Goal: Information Seeking & Learning: Learn about a topic

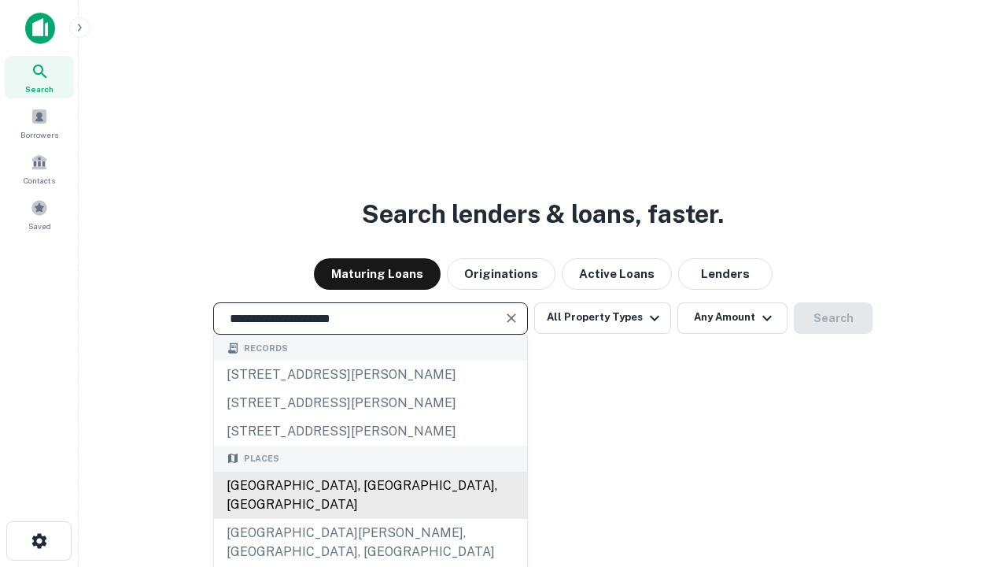
click at [370, 519] on div "Santa Monica, CA, USA" at bounding box center [370, 494] width 313 height 47
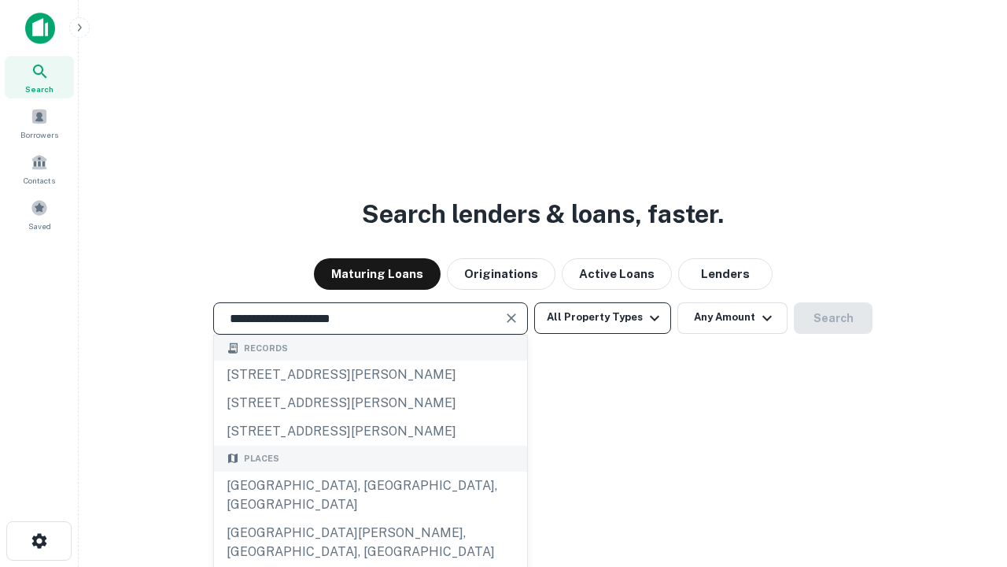
type input "**********"
click at [603, 317] on button "All Property Types" at bounding box center [602, 317] width 137 height 31
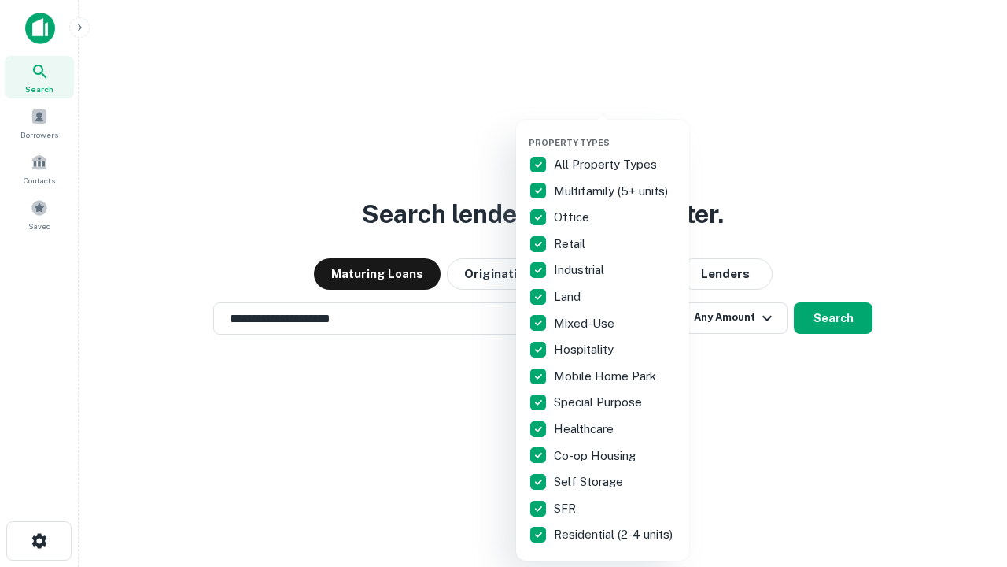
click at [615, 132] on button "button" at bounding box center [615, 132] width 173 height 1
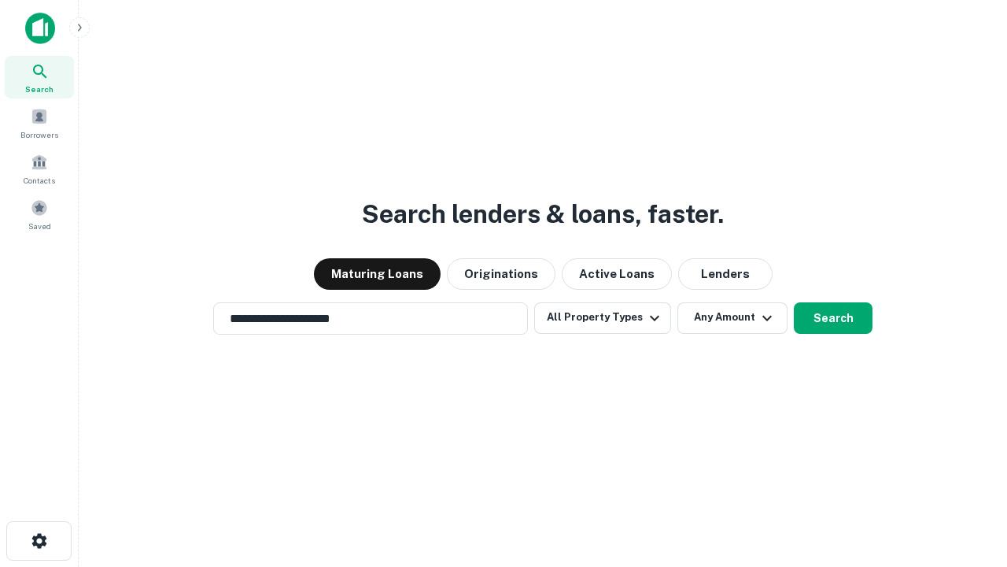
scroll to position [24, 0]
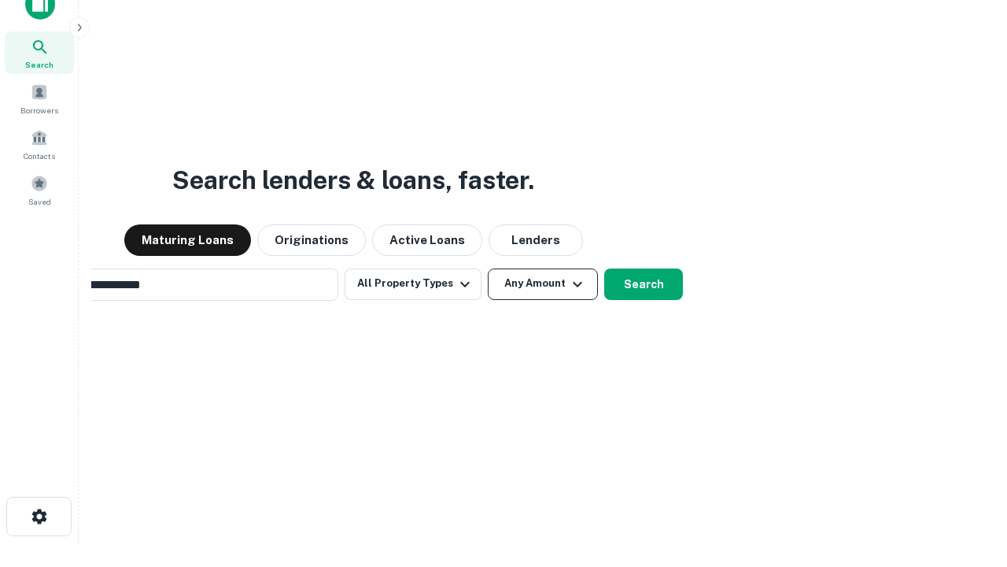
click at [488, 268] on button "Any Amount" at bounding box center [543, 283] width 110 height 31
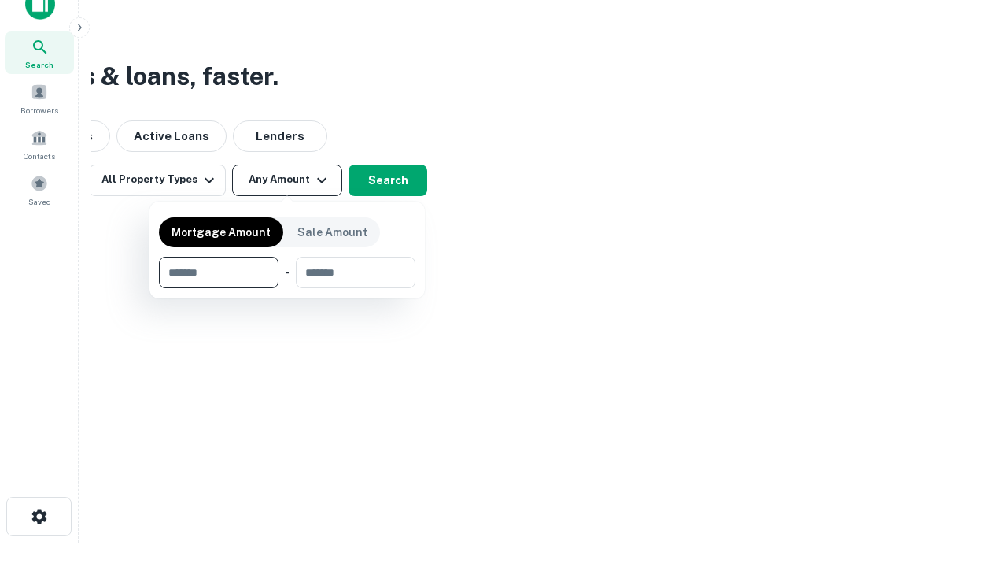
scroll to position [25, 0]
type input "*******"
click at [287, 288] on button "button" at bounding box center [287, 288] width 257 height 1
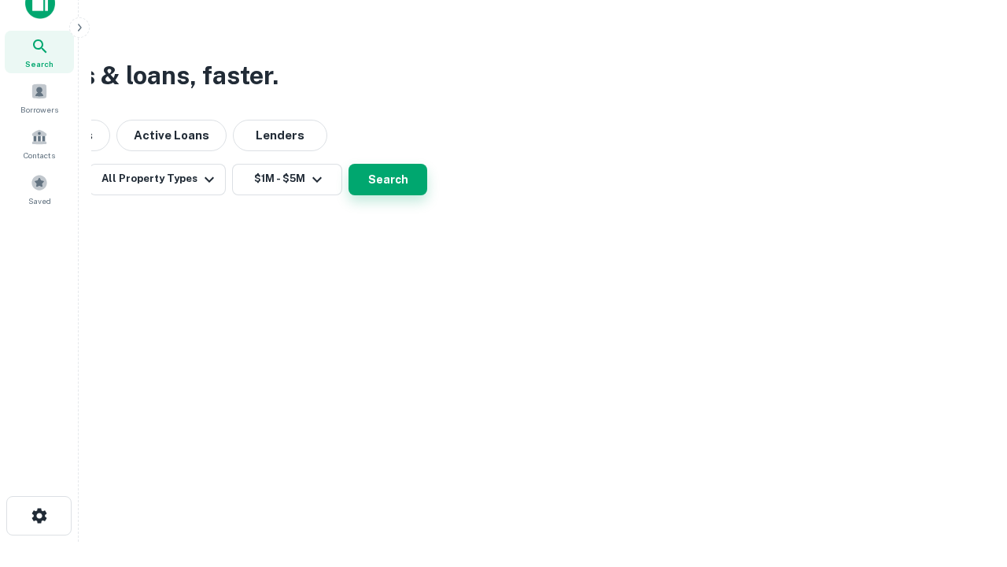
click at [427, 195] on button "Search" at bounding box center [388, 179] width 79 height 31
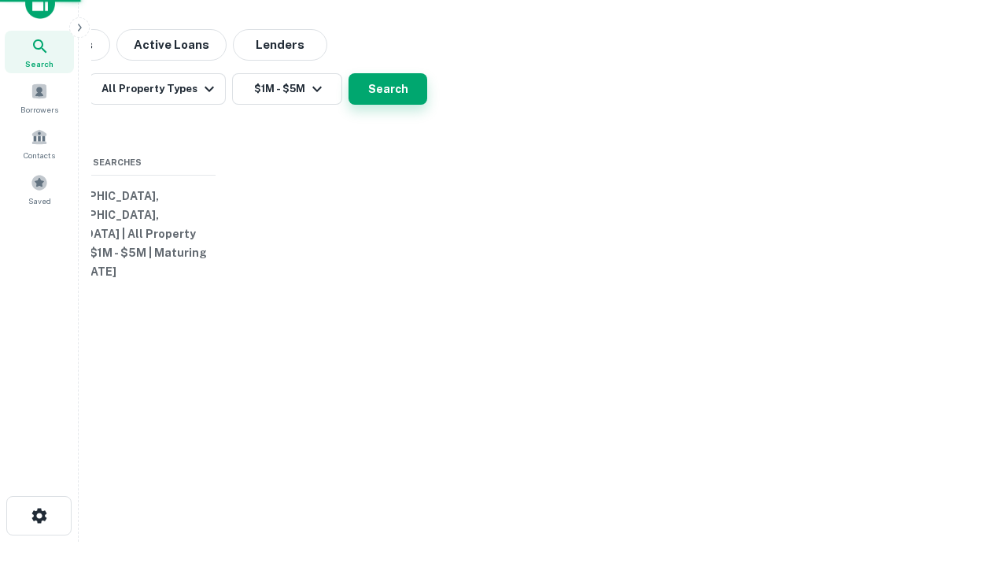
scroll to position [24, 0]
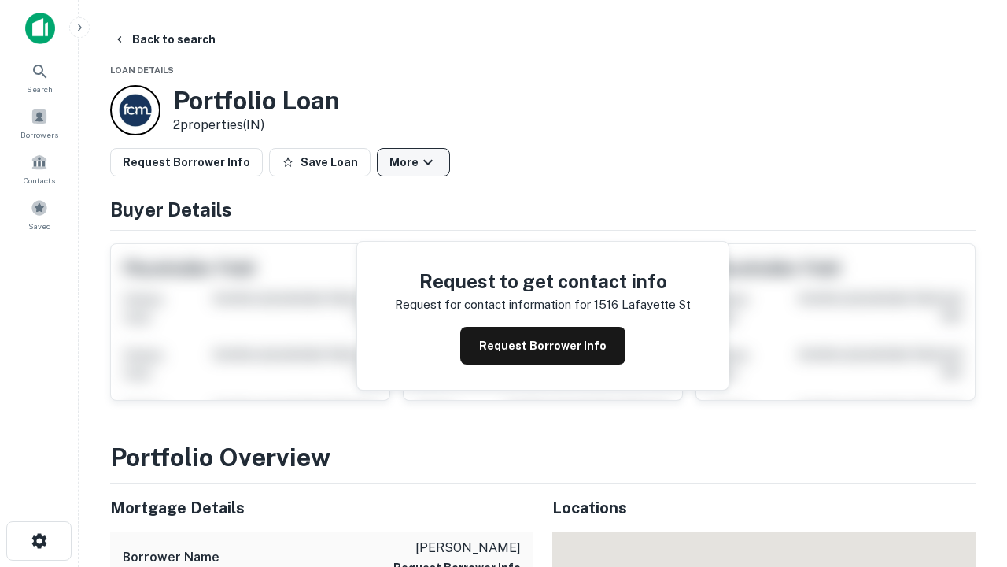
click at [413, 162] on button "More" at bounding box center [413, 162] width 73 height 28
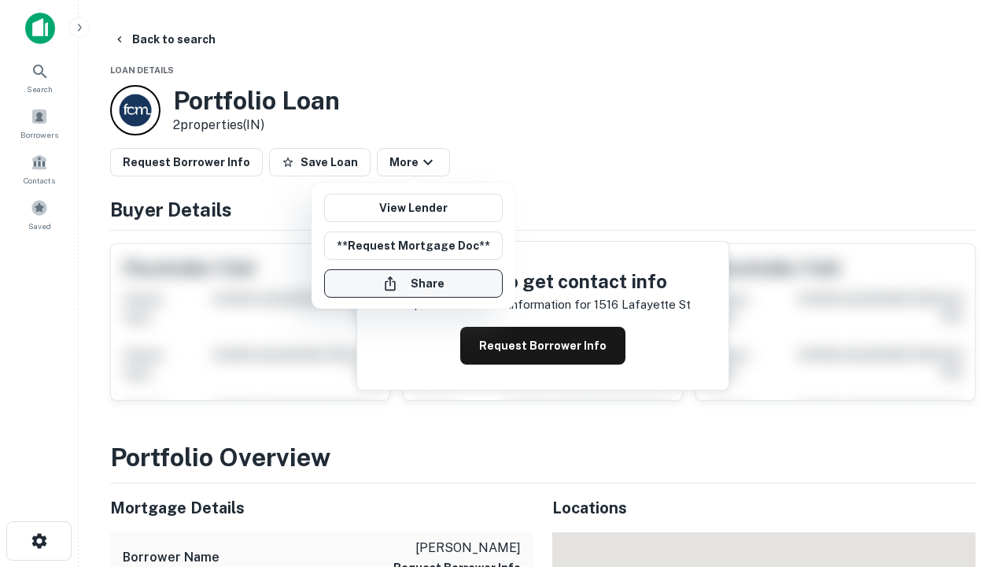
click at [413, 283] on button "Share" at bounding box center [413, 283] width 179 height 28
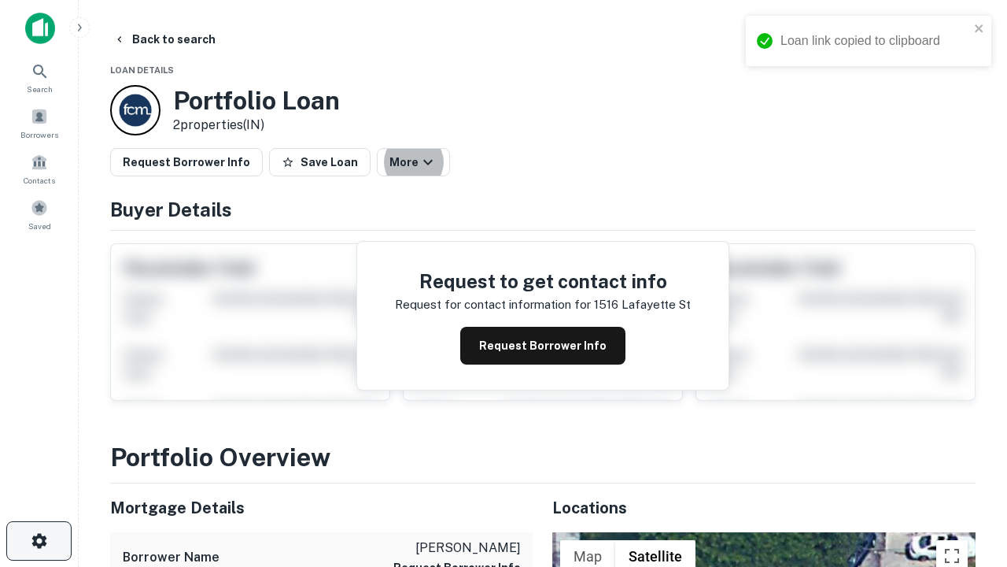
click at [39, 541] on icon "button" at bounding box center [39, 540] width 19 height 19
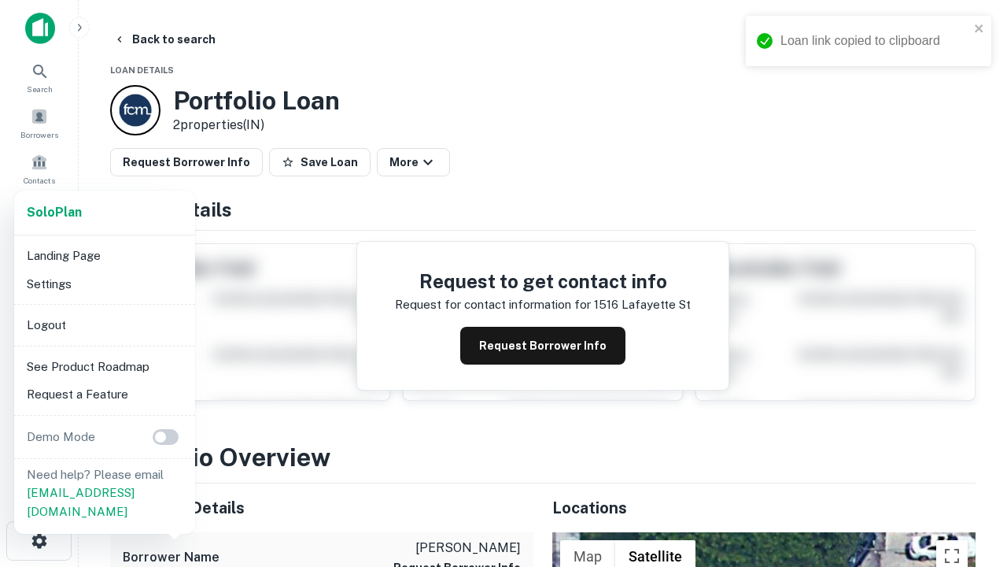
click at [104, 324] on li "Logout" at bounding box center [104, 325] width 168 height 28
